Goal: Navigation & Orientation: Find specific page/section

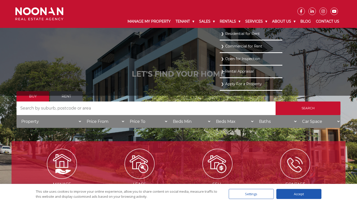
click at [239, 58] on link "Open for Inspection" at bounding box center [251, 58] width 60 height 7
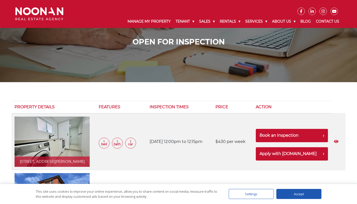
scroll to position [22, 0]
